Goal: Task Accomplishment & Management: Use online tool/utility

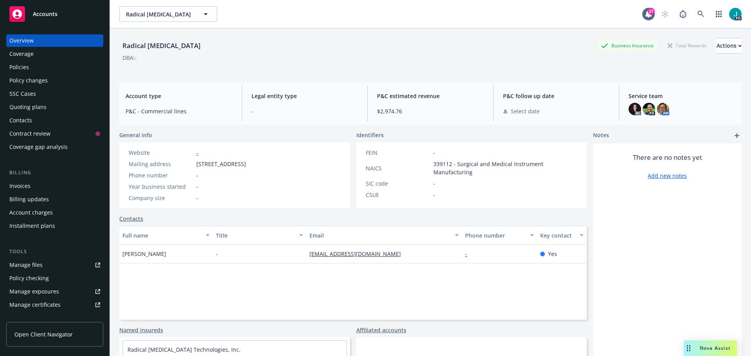
click at [52, 262] on link "Manage files" at bounding box center [54, 265] width 97 height 13
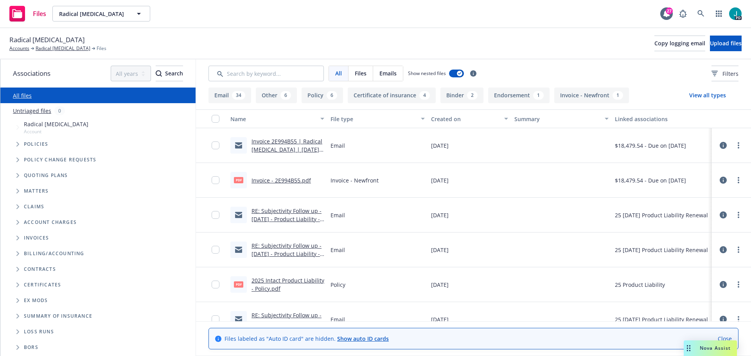
click at [691, 8] on div "PD" at bounding box center [708, 14] width 66 height 16
click at [696, 8] on link at bounding box center [701, 14] width 16 height 16
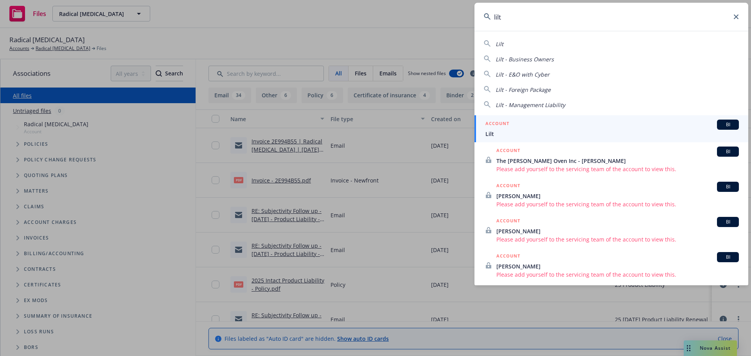
click at [535, 43] on div "Lilt" at bounding box center [611, 43] width 255 height 9
type input "Lilt"
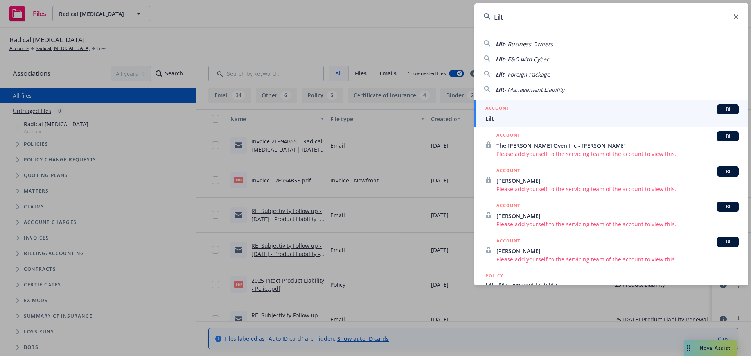
click at [516, 118] on span "Lilt" at bounding box center [611, 119] width 253 height 8
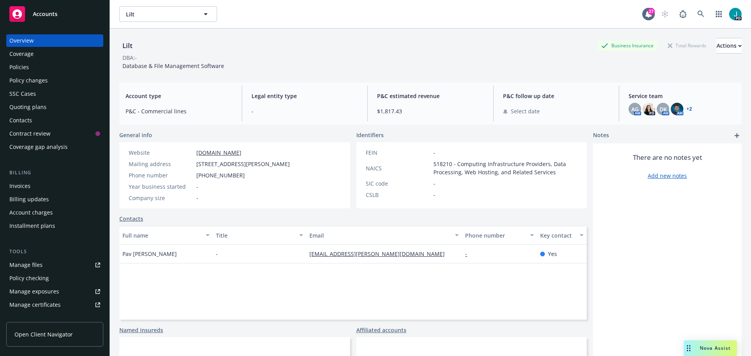
click at [32, 263] on div "Manage files" at bounding box center [25, 265] width 33 height 13
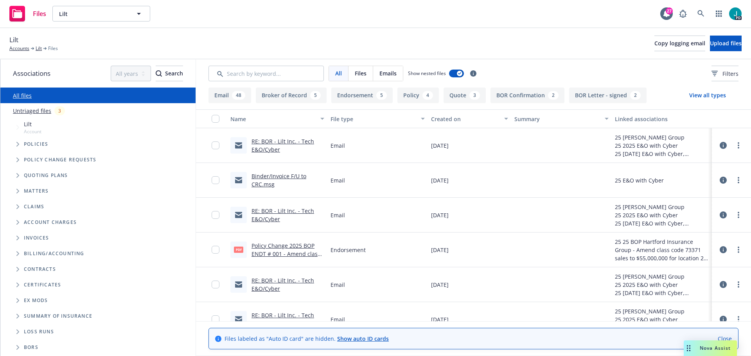
click at [280, 175] on link "Binder/Invoice F/U to CRC.msg" at bounding box center [278, 180] width 55 height 16
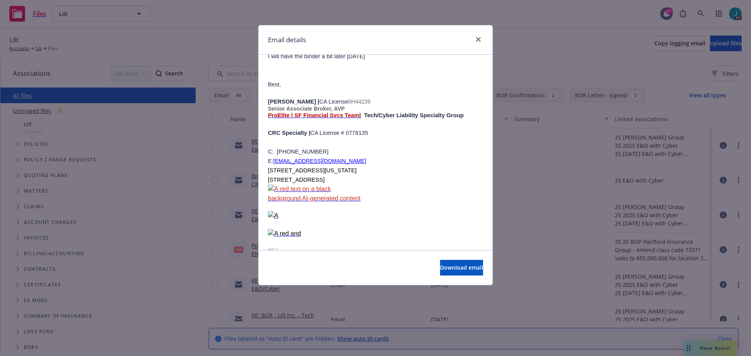
scroll to position [508, 0]
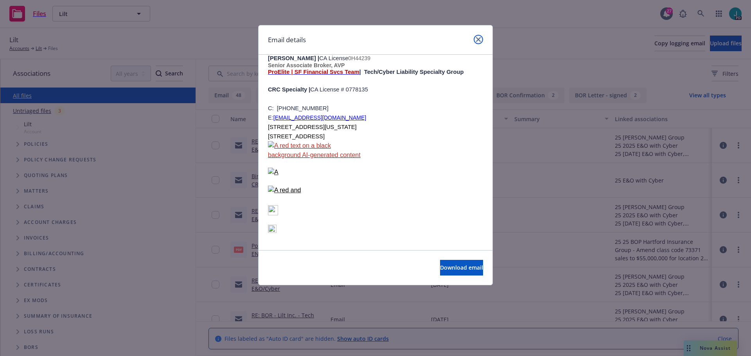
click at [475, 41] on link "close" at bounding box center [477, 39] width 9 height 9
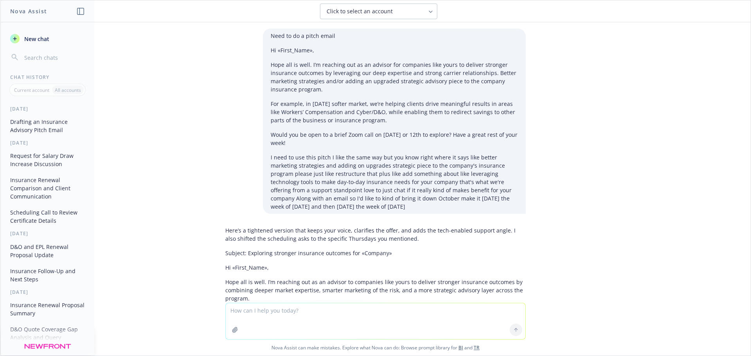
scroll to position [207, 0]
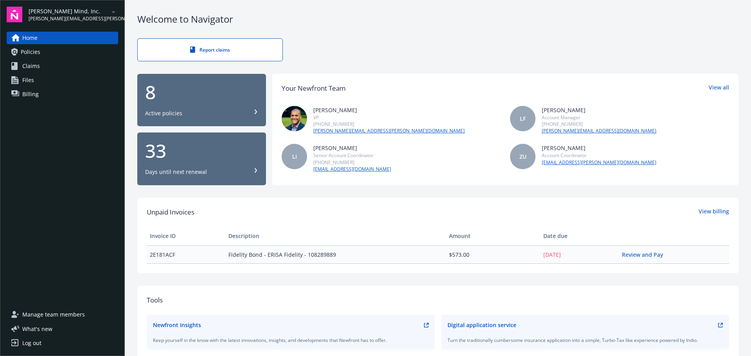
click at [86, 56] on link "Policies" at bounding box center [62, 52] width 111 height 13
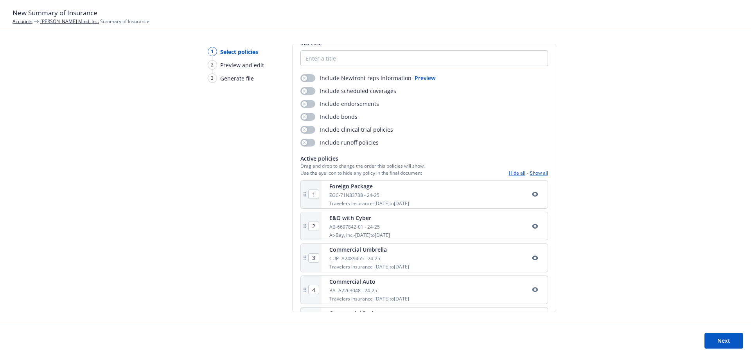
scroll to position [2, 0]
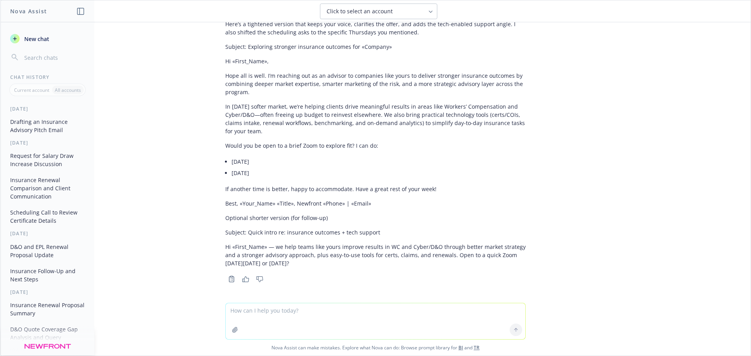
scroll to position [207, 0]
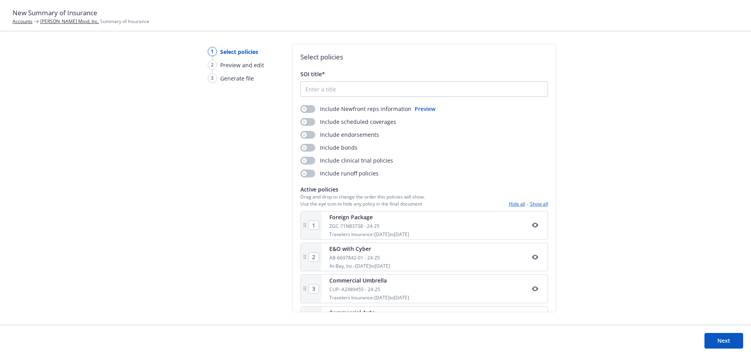
scroll to position [2, 0]
